Goal: Download file/media

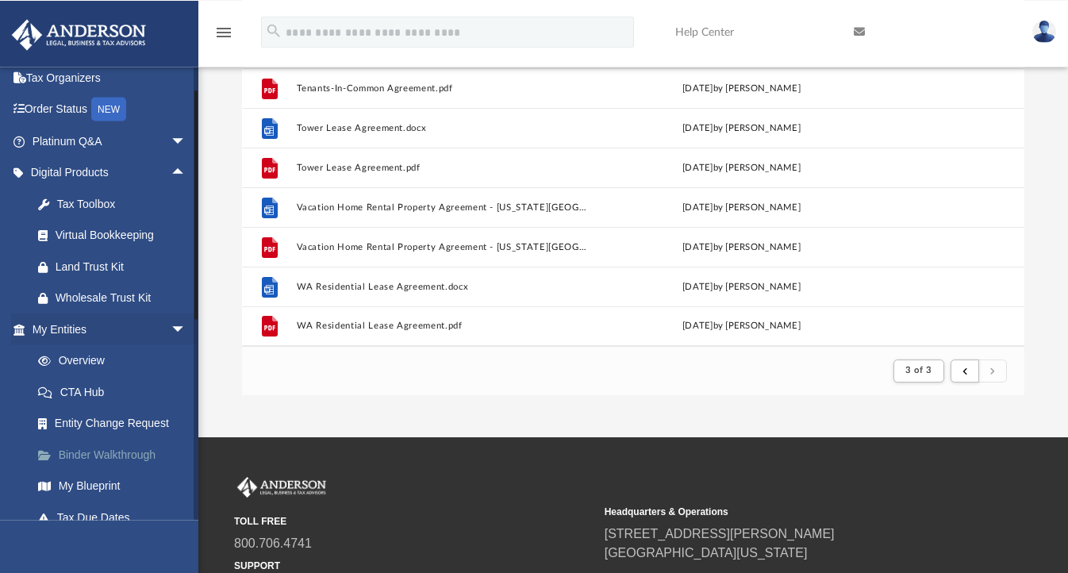
scroll to position [60, 0]
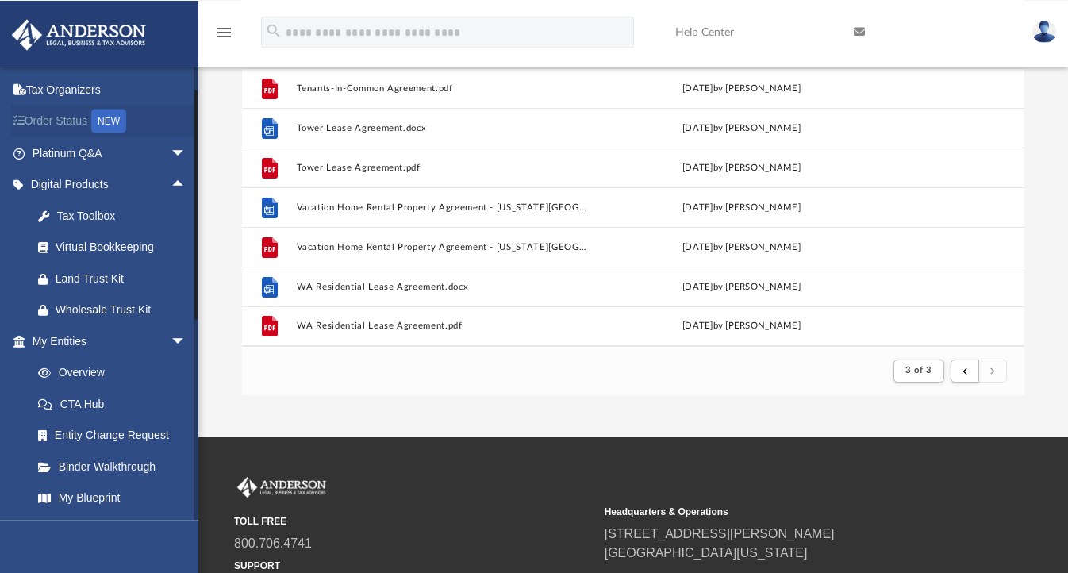
click at [60, 120] on link "Order Status NEW" at bounding box center [110, 121] width 199 height 33
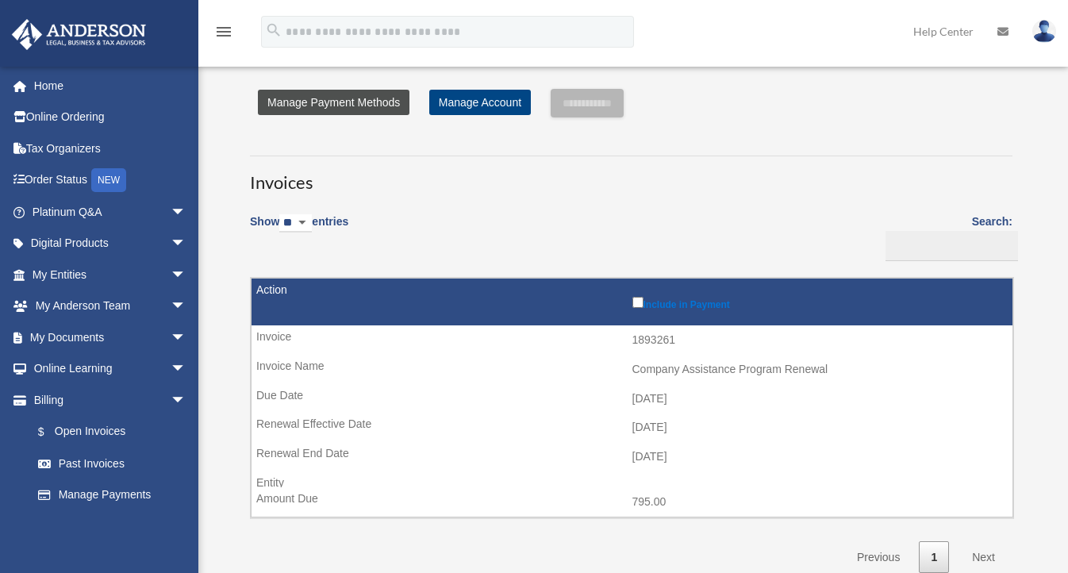
click at [351, 107] on link "Manage Payment Methods" at bounding box center [334, 102] width 152 height 25
click at [338, 103] on link "Manage Payment Methods" at bounding box center [334, 102] width 152 height 25
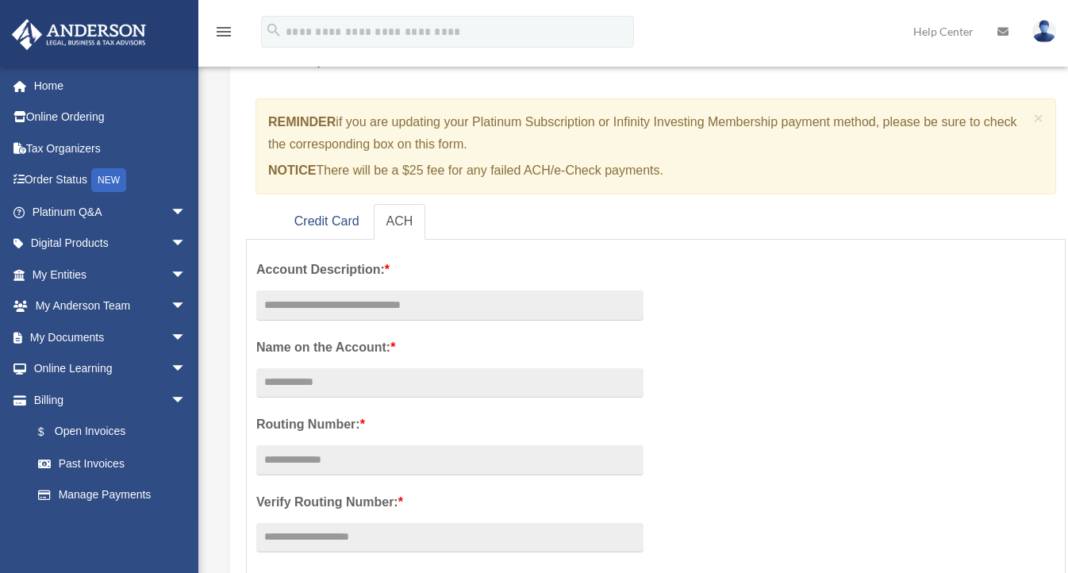
scroll to position [114, 0]
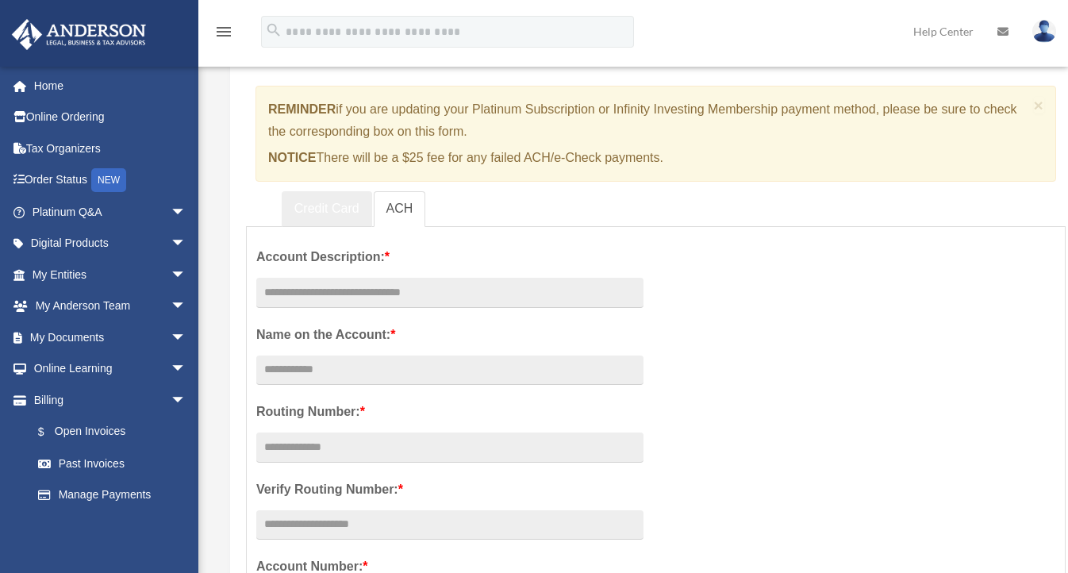
click at [321, 208] on link "Credit Card" at bounding box center [327, 209] width 90 height 36
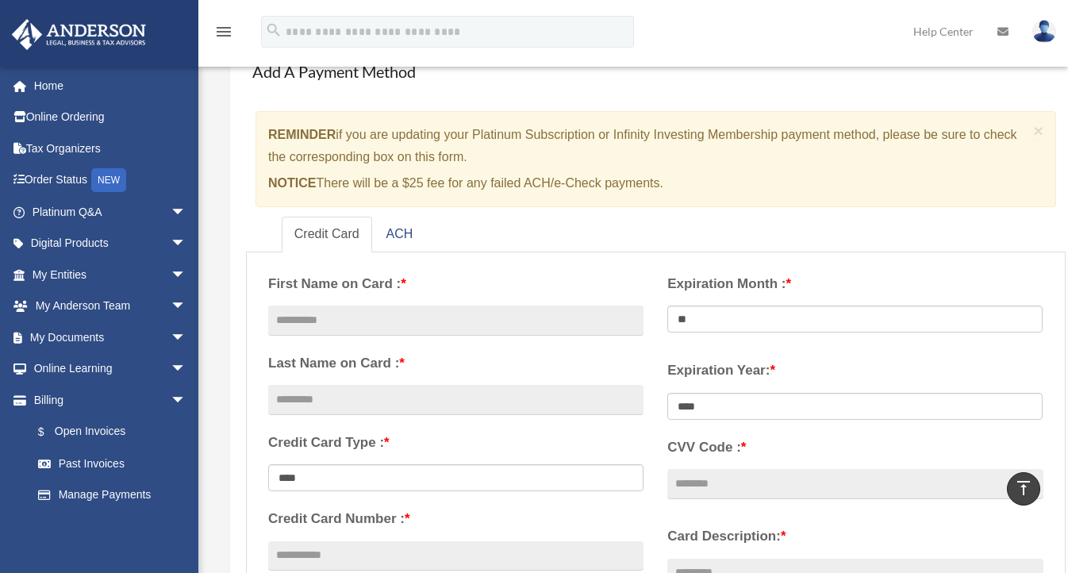
scroll to position [0, 0]
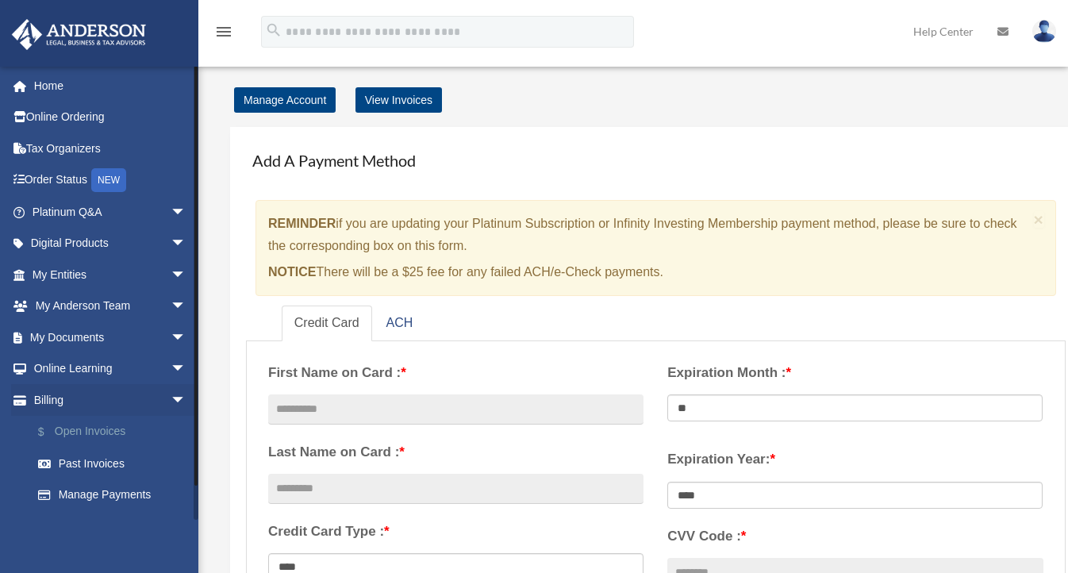
click at [75, 425] on link "$ Open Invoices" at bounding box center [116, 432] width 188 height 33
click at [85, 430] on link "$ Open Invoices" at bounding box center [116, 432] width 188 height 33
click at [85, 429] on link "$ Open Invoices" at bounding box center [116, 432] width 188 height 33
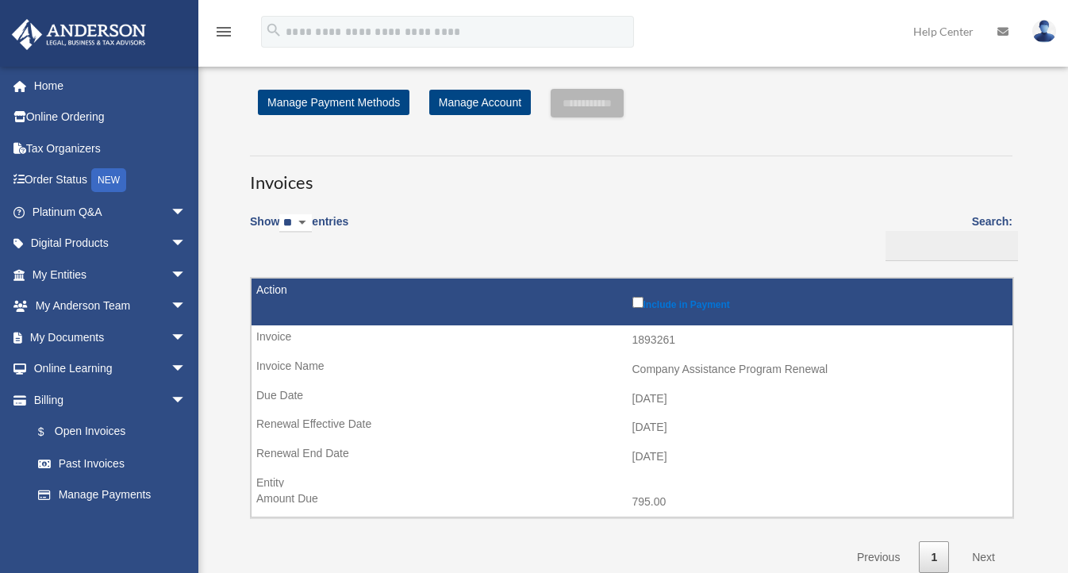
click at [82, 457] on link "Past Invoices" at bounding box center [112, 464] width 180 height 32
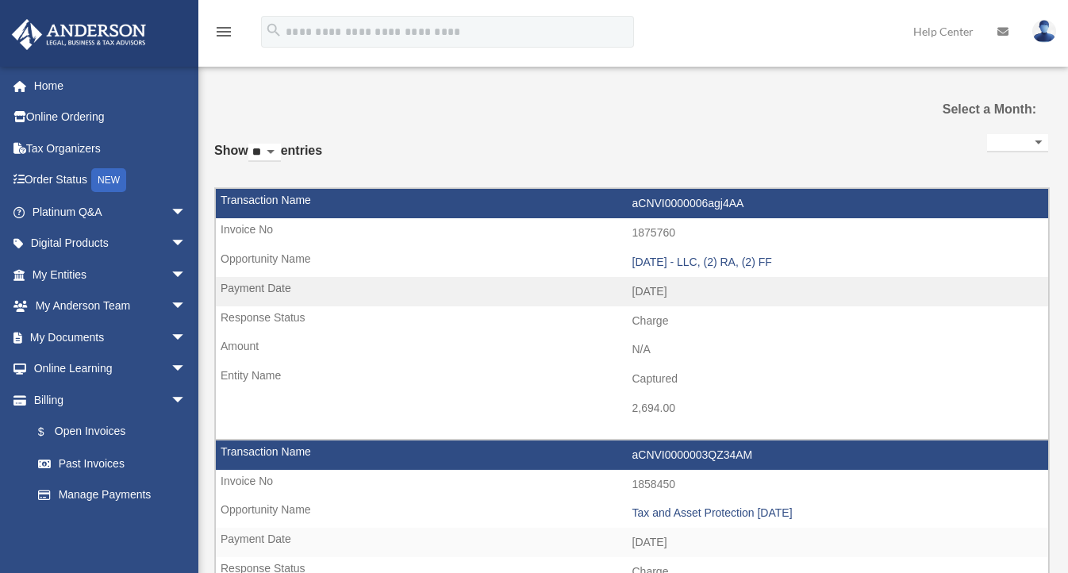
select select
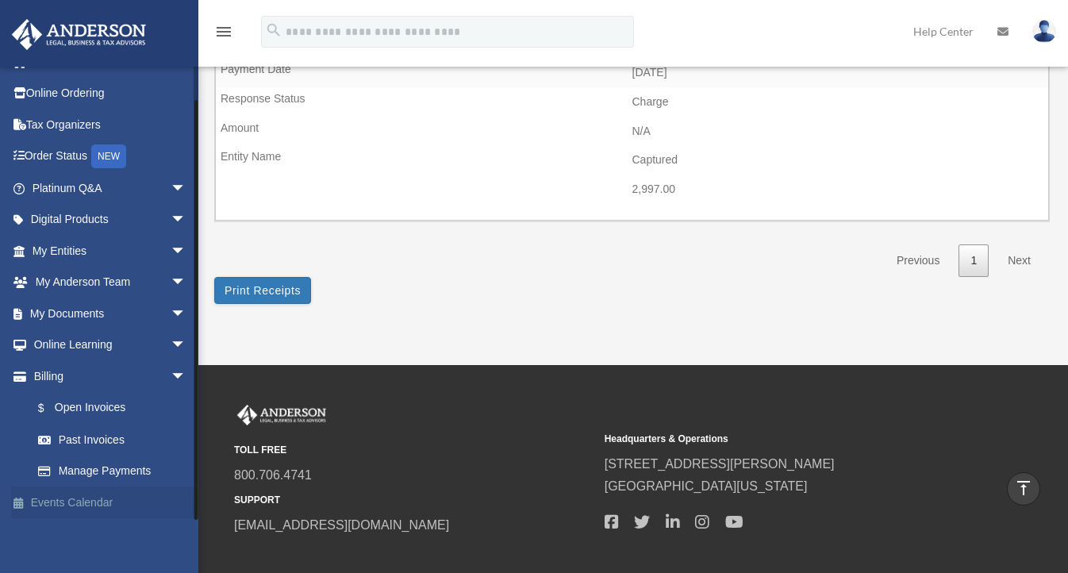
scroll to position [25, 0]
click at [93, 313] on link "My Documents arrow_drop_down" at bounding box center [110, 313] width 199 height 32
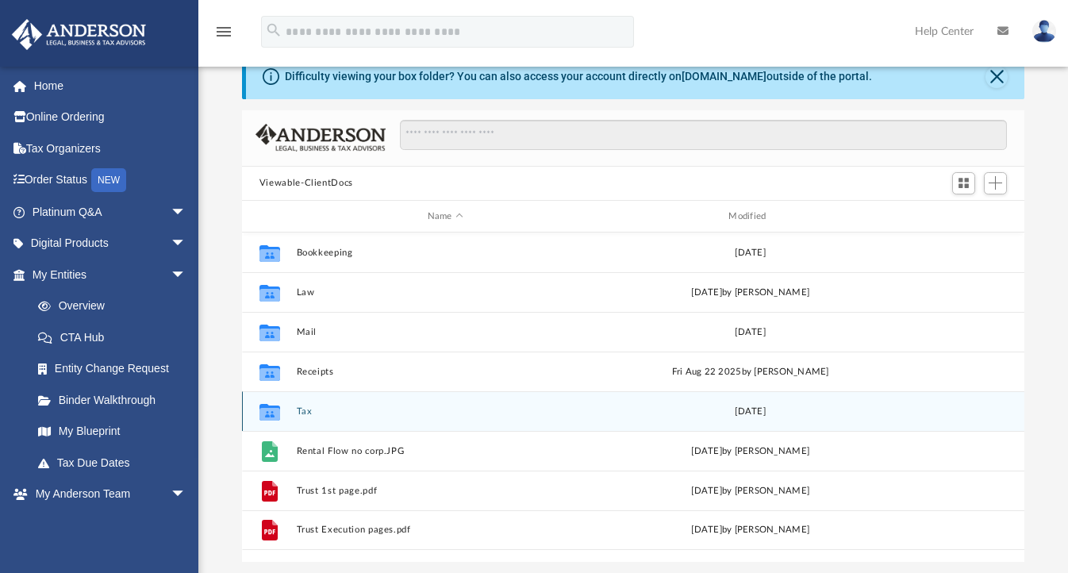
scroll to position [51, 0]
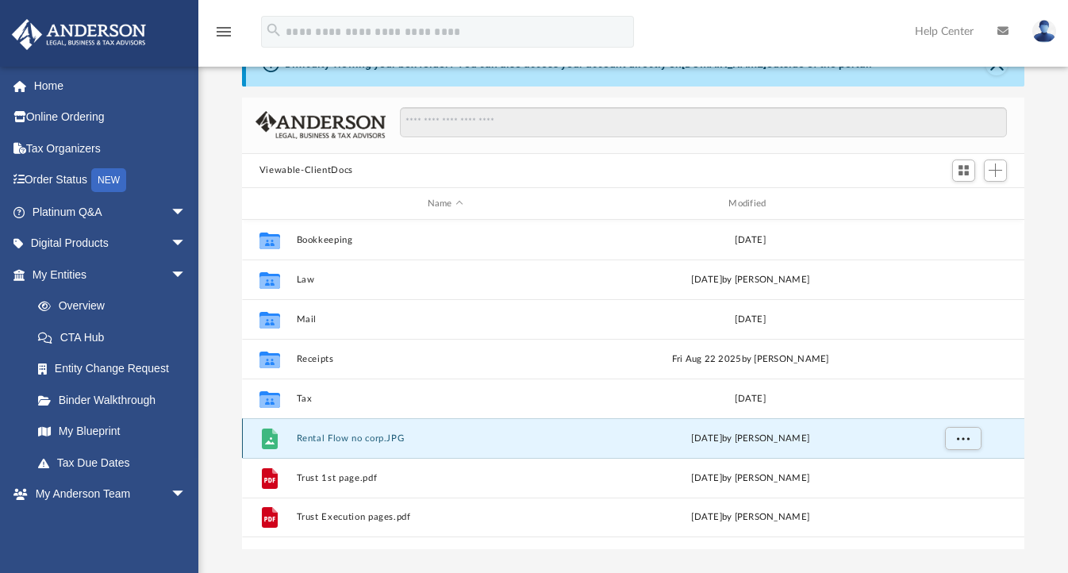
click at [310, 439] on button "Rental Flow no corp.JPG" at bounding box center [445, 438] width 298 height 10
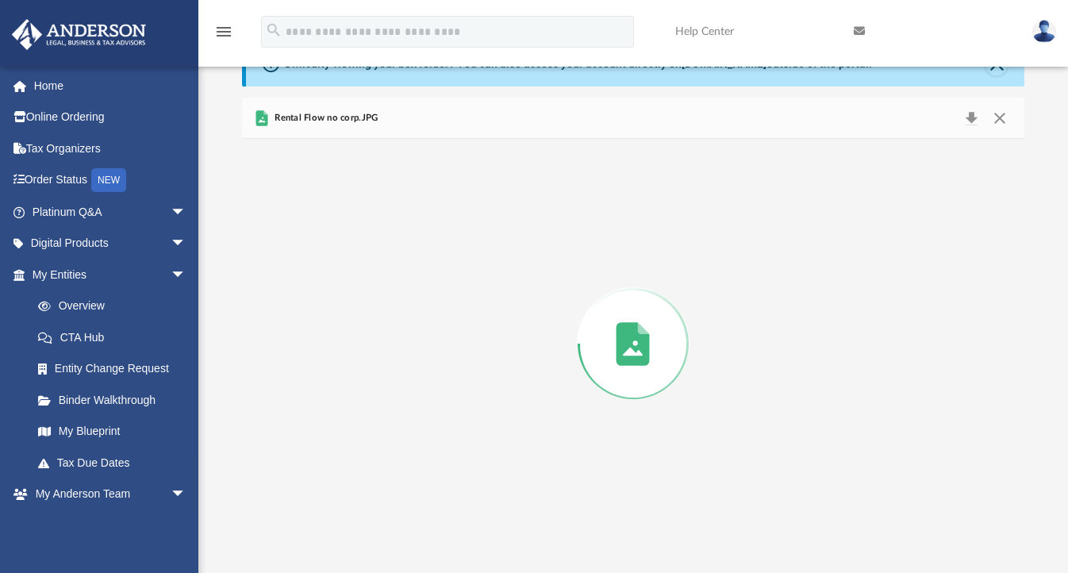
click at [310, 439] on div "Preview" at bounding box center [633, 344] width 783 height 410
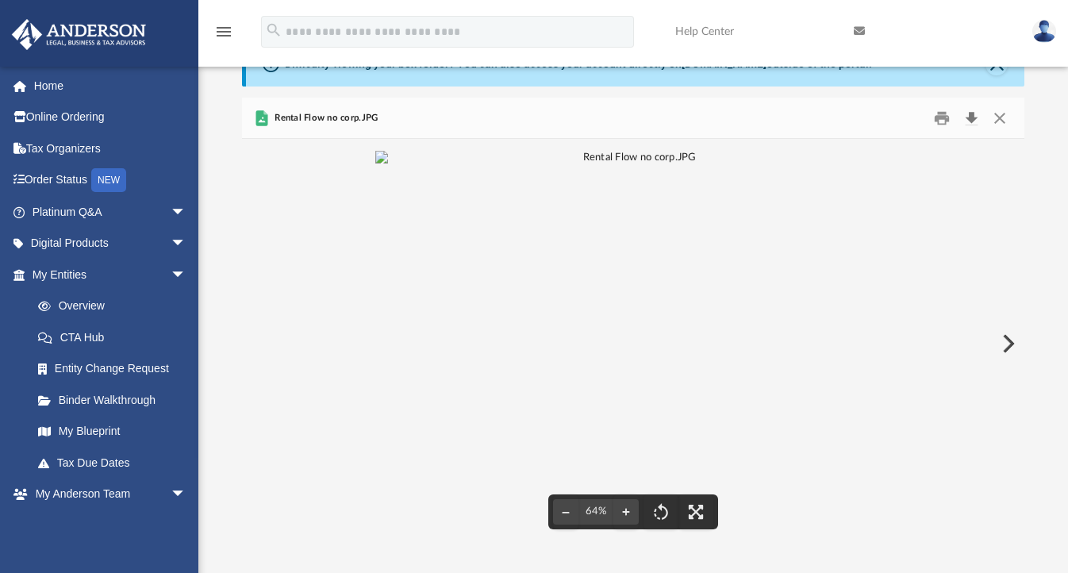
click at [974, 120] on button "Download" at bounding box center [971, 118] width 29 height 25
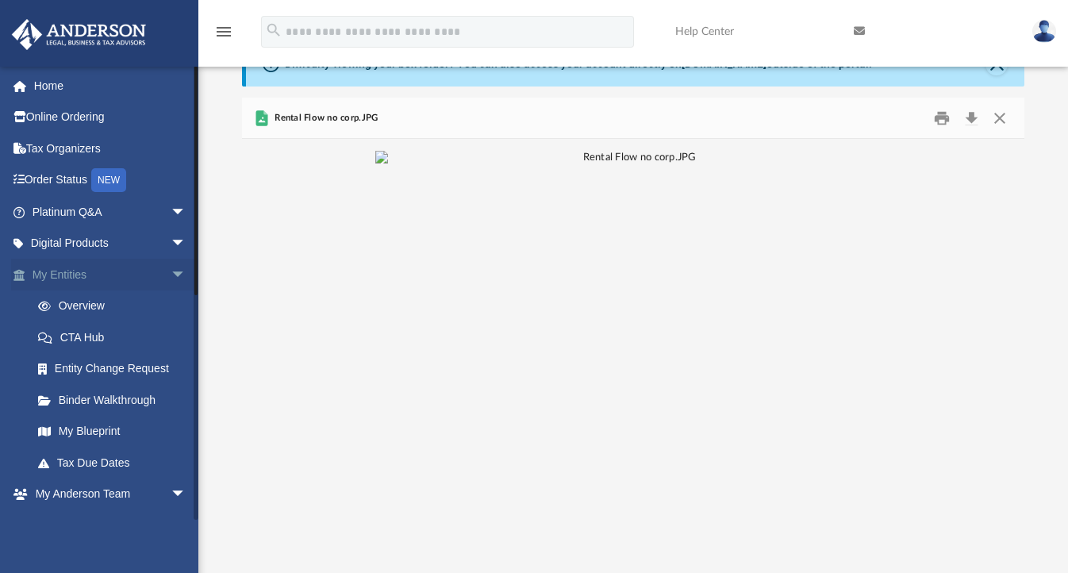
click at [98, 271] on link "My Entities arrow_drop_down" at bounding box center [110, 275] width 199 height 32
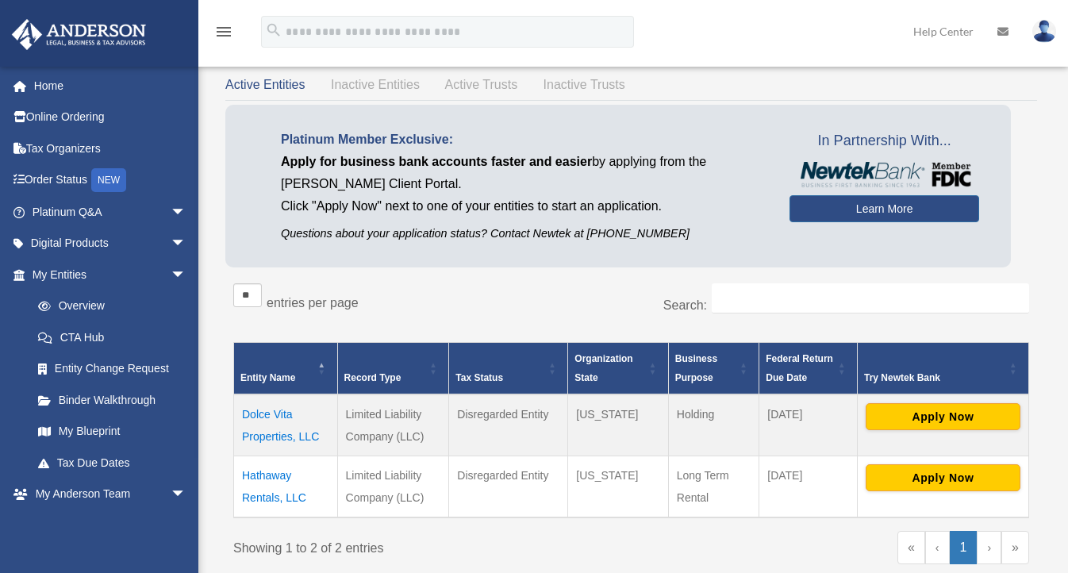
scroll to position [63, 0]
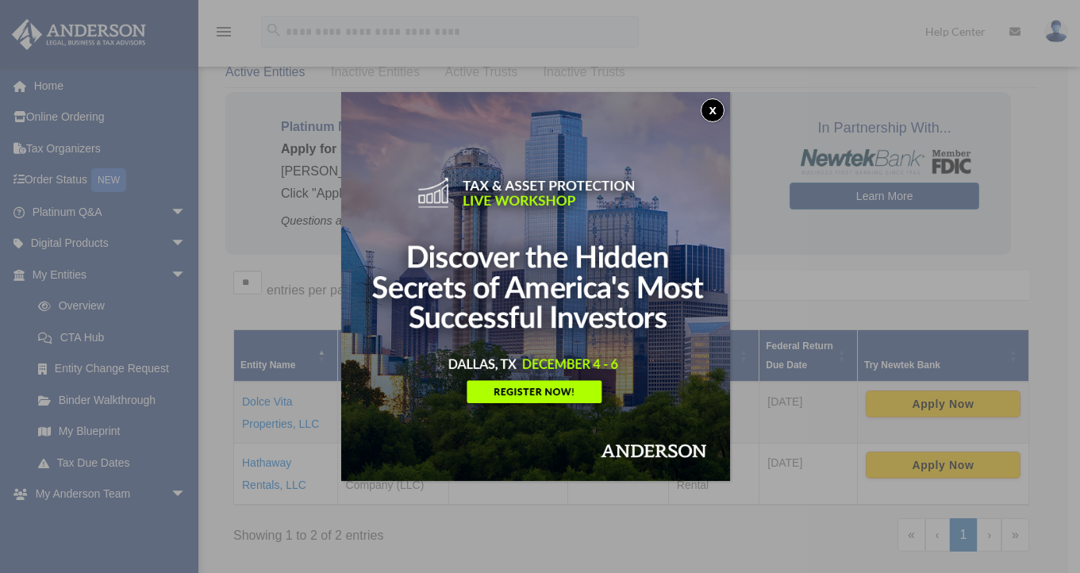
click at [714, 109] on button "x" at bounding box center [713, 110] width 24 height 24
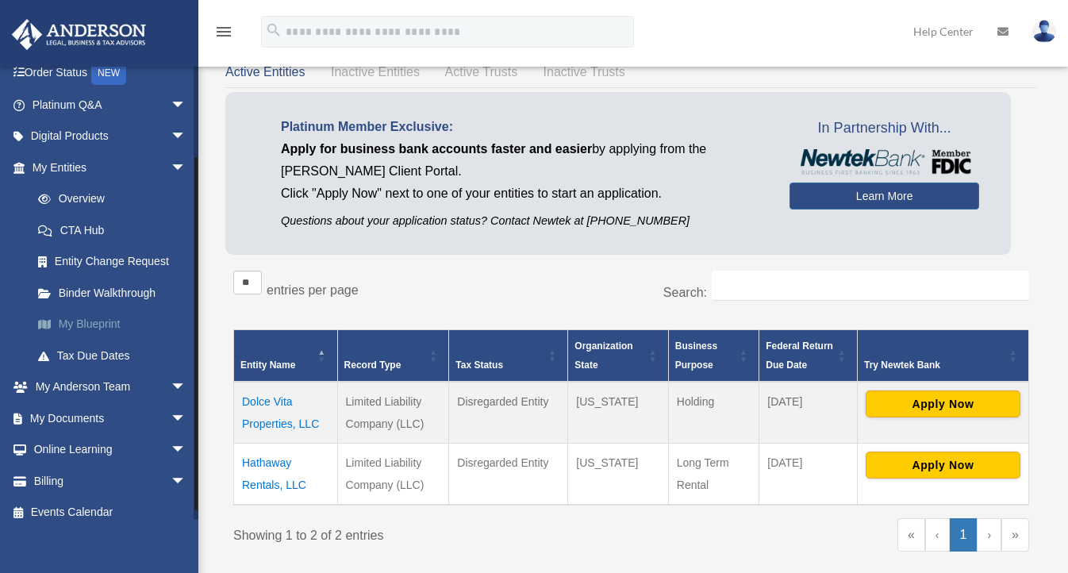
scroll to position [118, 0]
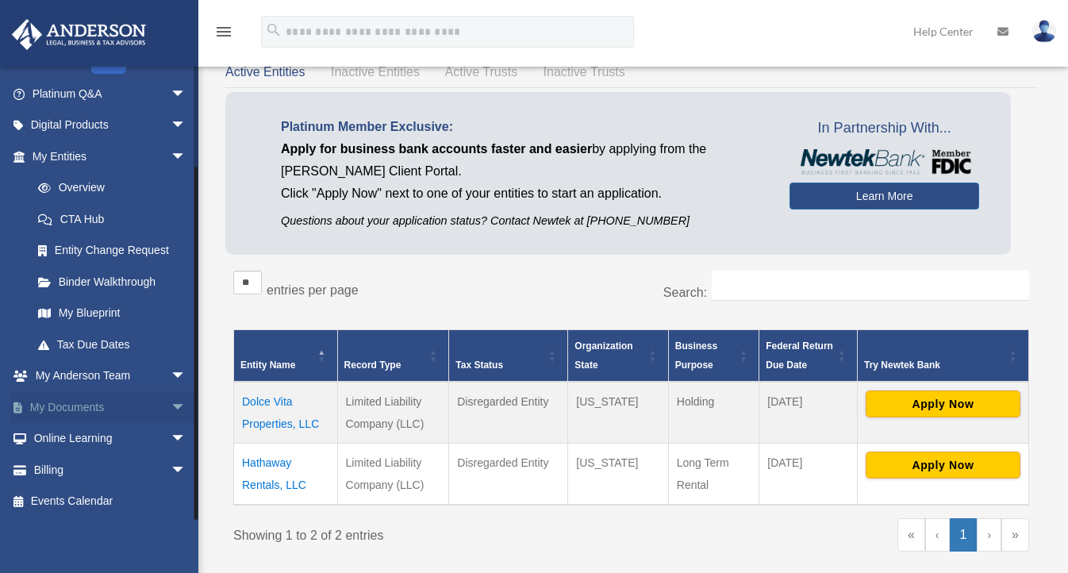
click at [171, 404] on span "arrow_drop_down" at bounding box center [187, 407] width 32 height 33
click at [53, 436] on span at bounding box center [52, 438] width 10 height 11
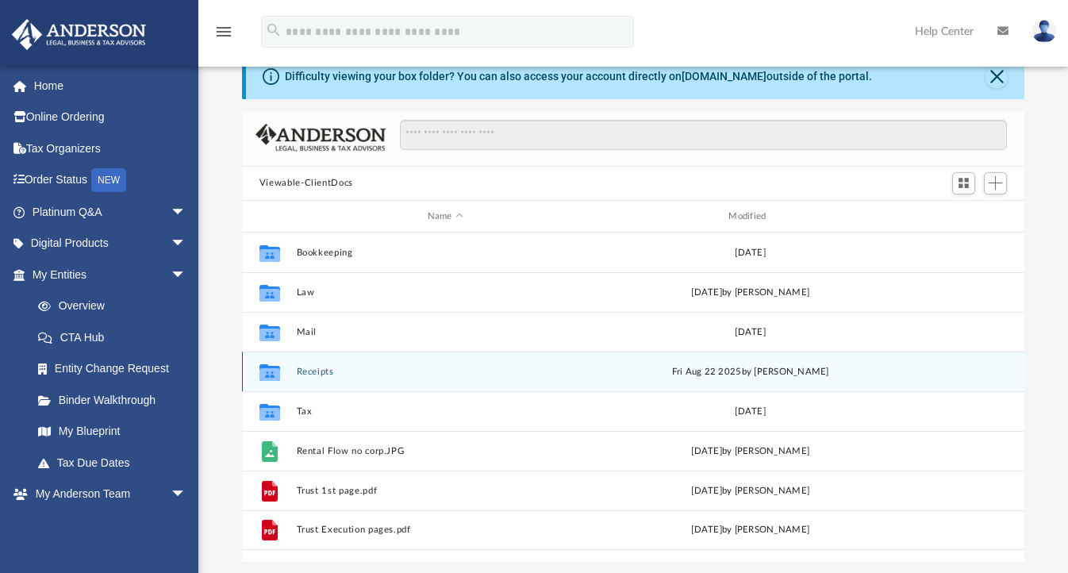
scroll to position [63, 0]
